Goal: Information Seeking & Learning: Learn about a topic

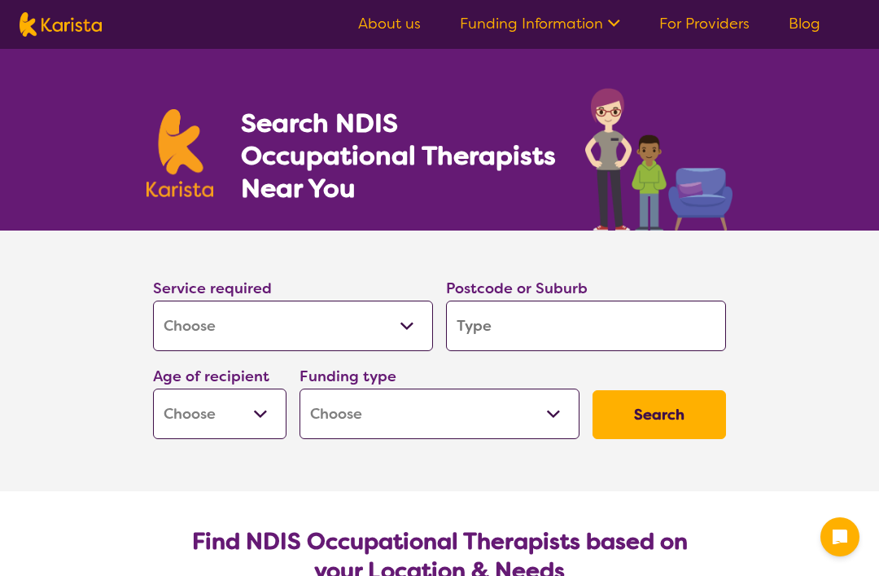
select select "[MEDICAL_DATA]"
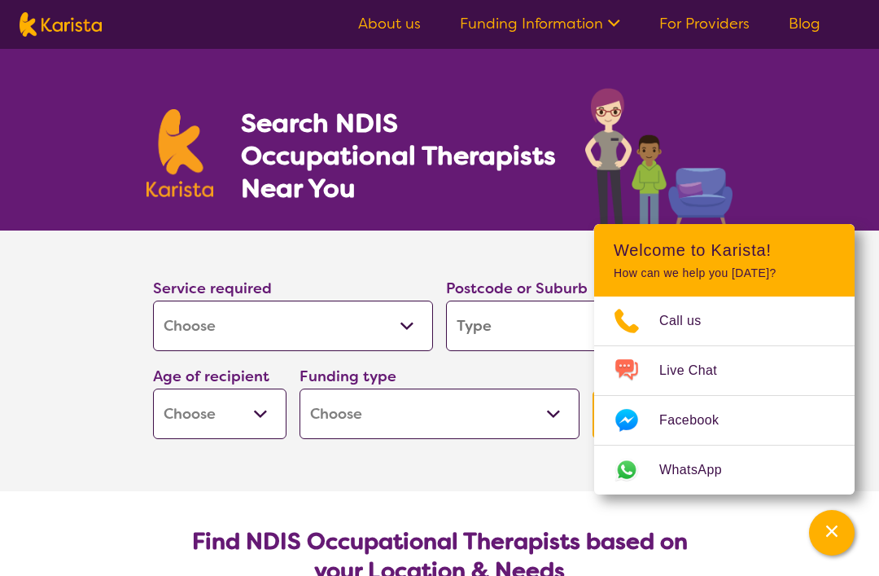
click at [182, 330] on select "Allied Health Assistant Assessment ([MEDICAL_DATA] or [MEDICAL_DATA]) Behaviour…" at bounding box center [293, 325] width 280 height 50
select select "Dietitian"
click at [215, 331] on select "Allied Health Assistant Assessment ([MEDICAL_DATA] or [MEDICAL_DATA]) Behaviour…" at bounding box center [293, 325] width 280 height 50
select select "Key Worker"
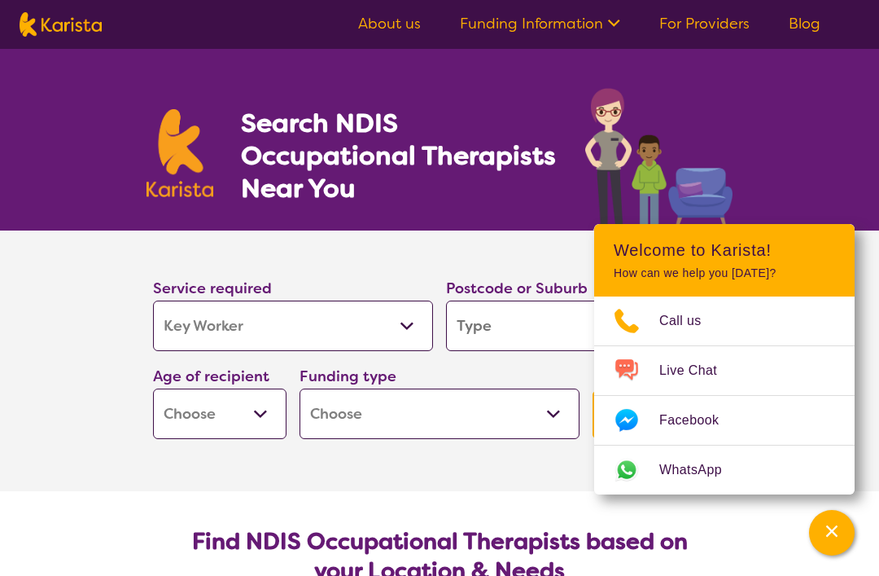
select select "Key Worker"
click at [830, 537] on icon "Channel Menu" at bounding box center [832, 531] width 16 height 16
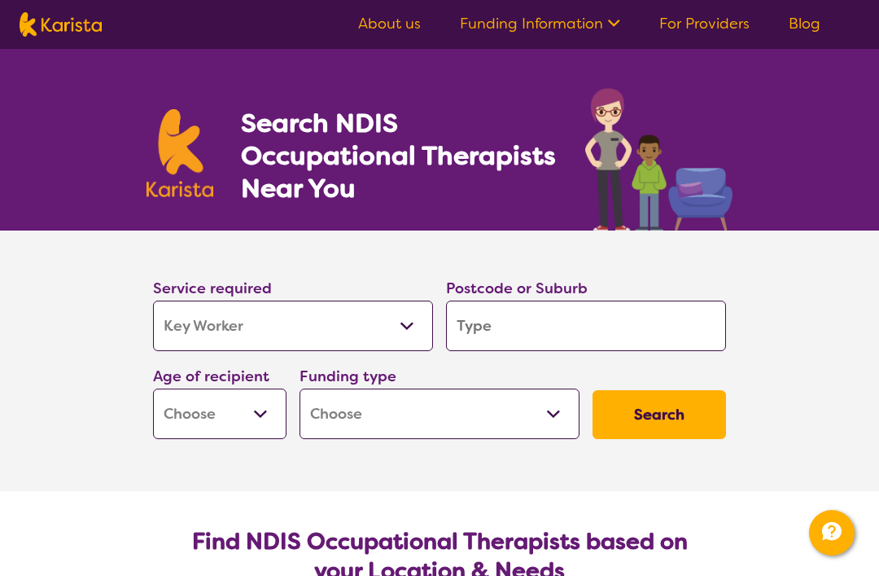
click at [183, 326] on select "Allied Health Assistant Assessment ([MEDICAL_DATA] or [MEDICAL_DATA]) Behaviour…" at bounding box center [293, 325] width 280 height 50
click at [177, 326] on select "Allied Health Assistant Assessment ([MEDICAL_DATA] or [MEDICAL_DATA]) Behaviour…" at bounding box center [293, 325] width 280 height 50
click at [186, 325] on select "Allied Health Assistant Assessment ([MEDICAL_DATA] or [MEDICAL_DATA]) Behaviour…" at bounding box center [293, 325] width 280 height 50
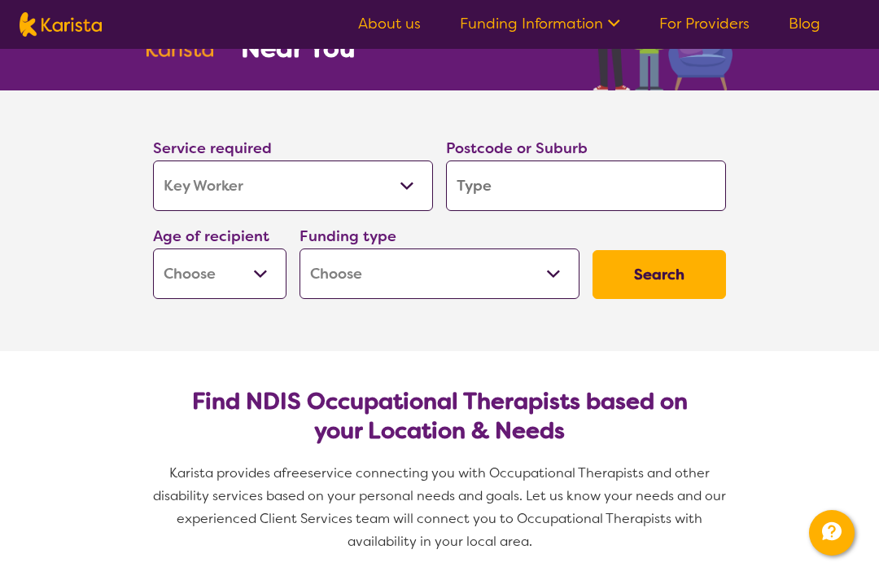
scroll to position [138, 0]
